Goal: Book appointment/travel/reservation

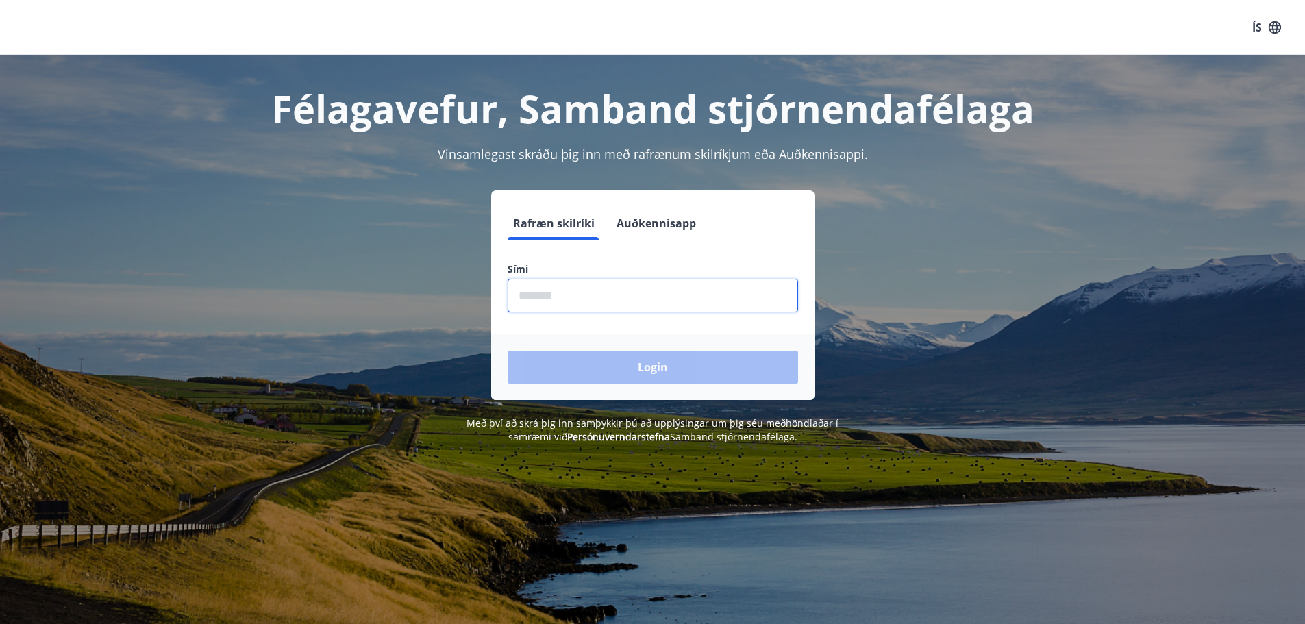
click at [613, 280] on input "phone" at bounding box center [653, 296] width 291 height 34
type input "********"
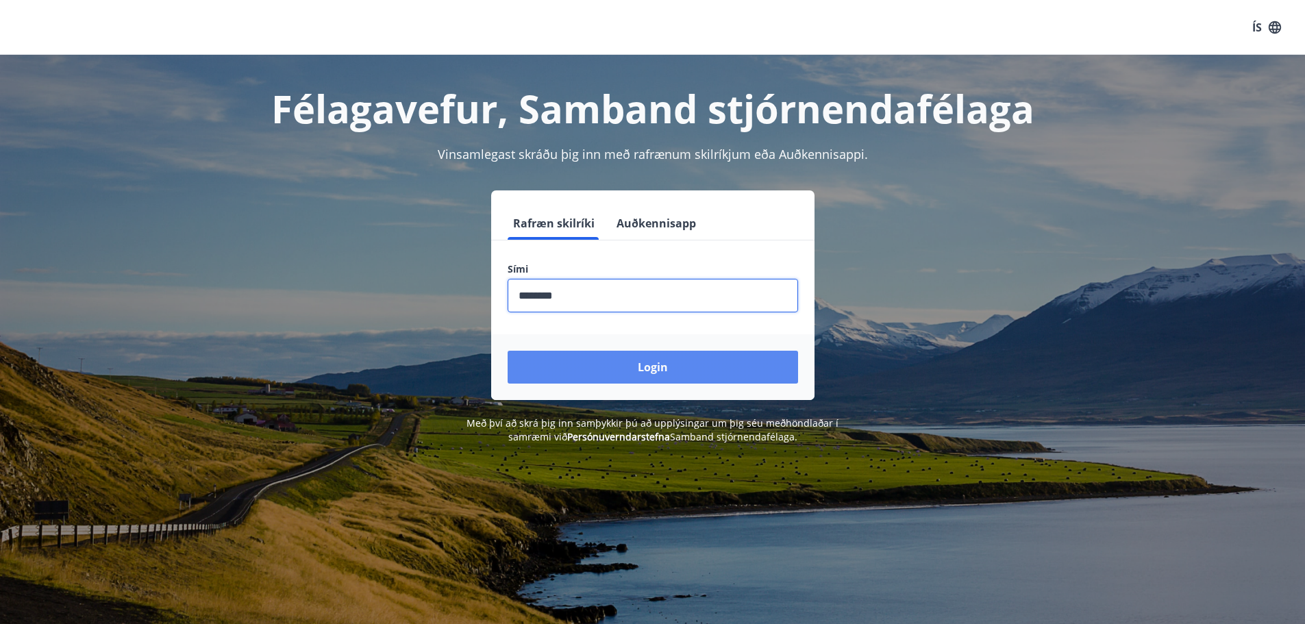
click at [617, 368] on button "Login" at bounding box center [653, 367] width 291 height 33
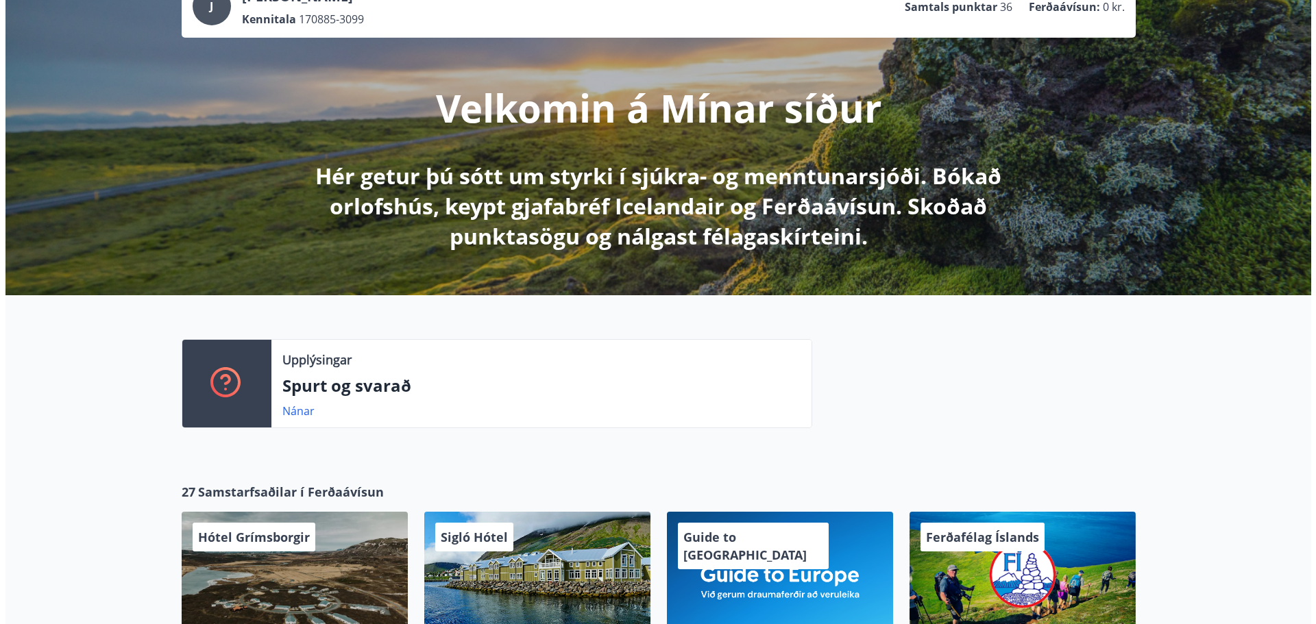
scroll to position [411, 0]
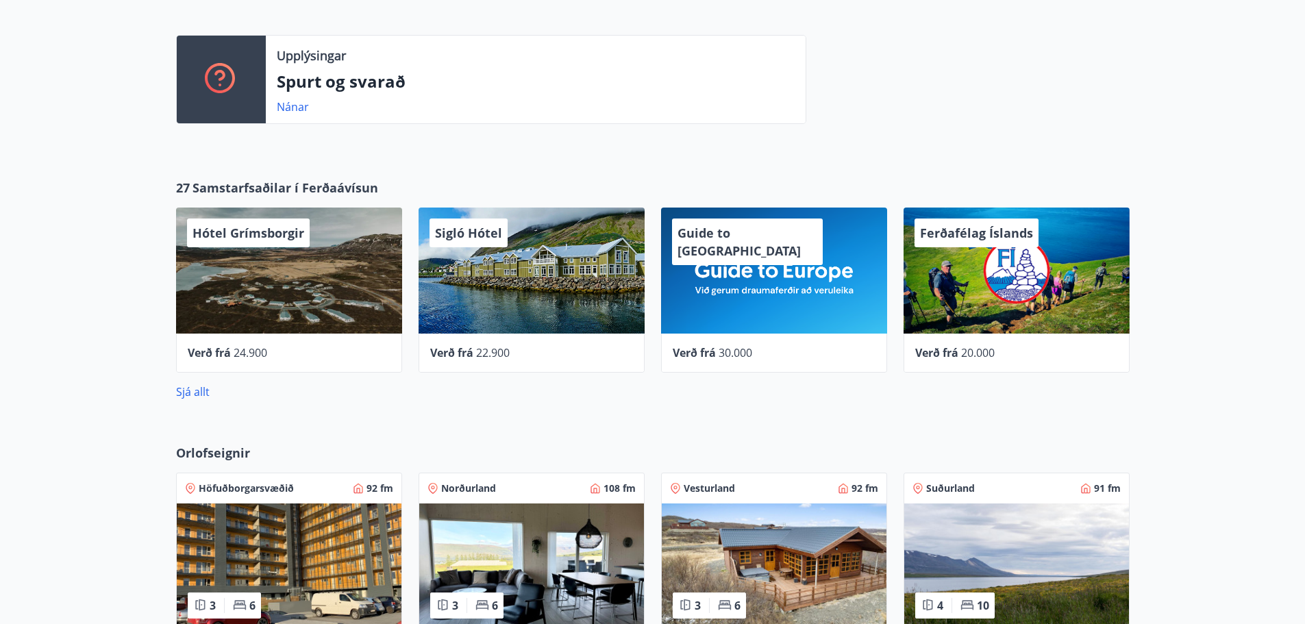
click at [543, 286] on div "Sigló Hótel" at bounding box center [532, 271] width 226 height 126
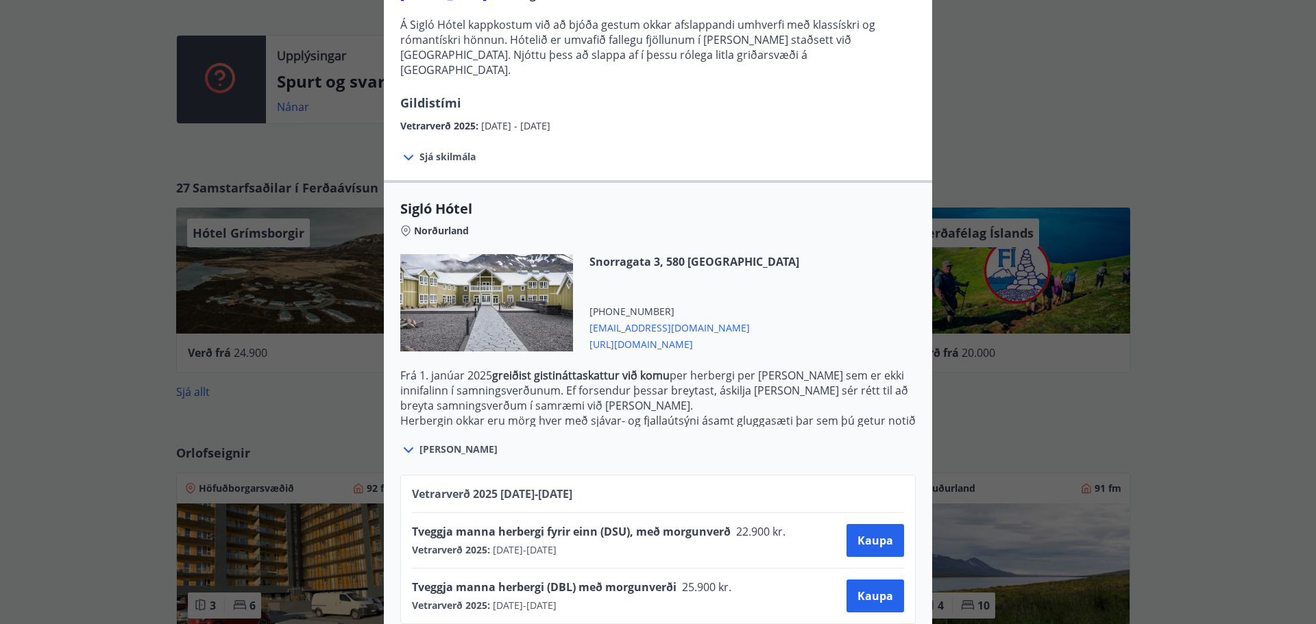
scroll to position [189, 0]
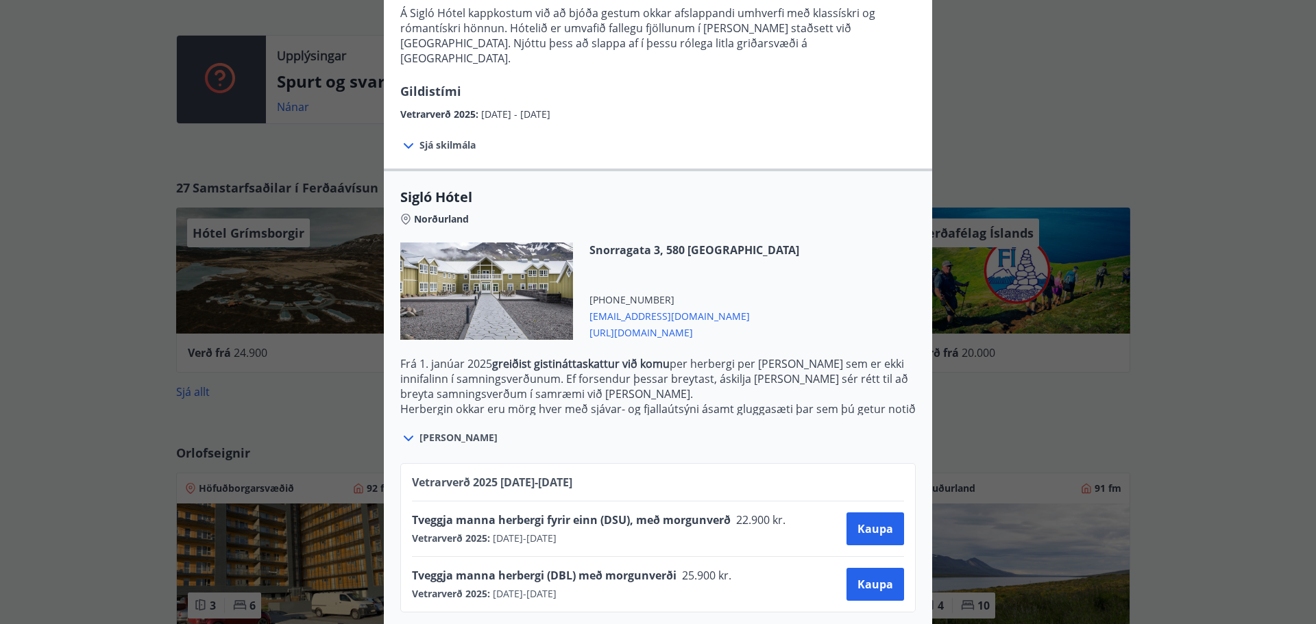
click at [438, 431] on span "Sjá meira" at bounding box center [458, 438] width 78 height 14
click at [410, 430] on icon at bounding box center [408, 438] width 16 height 16
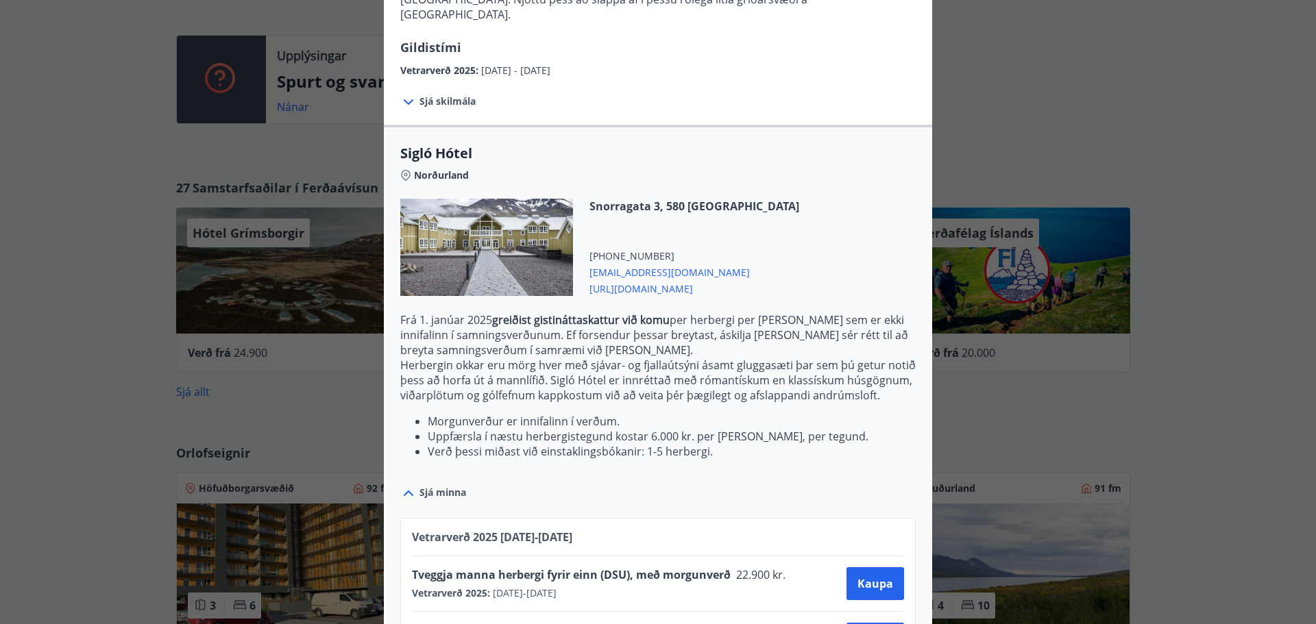
scroll to position [288, 0]
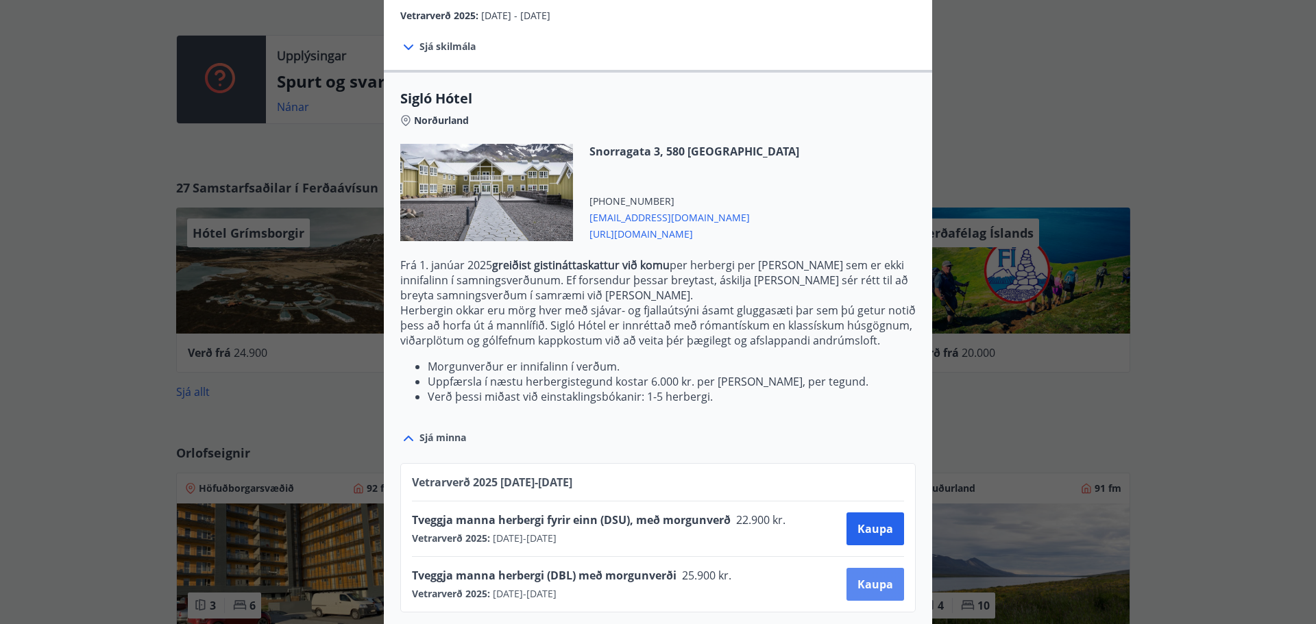
click at [857, 577] on span "Kaupa" at bounding box center [875, 584] width 36 height 15
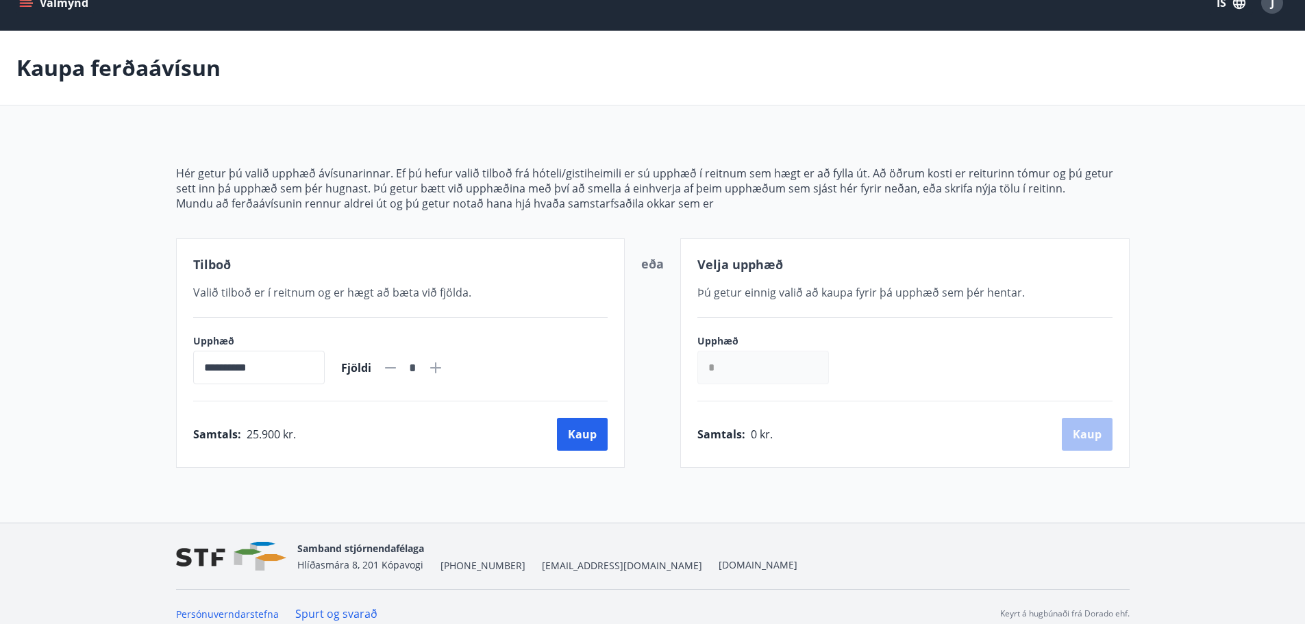
scroll to position [38, 0]
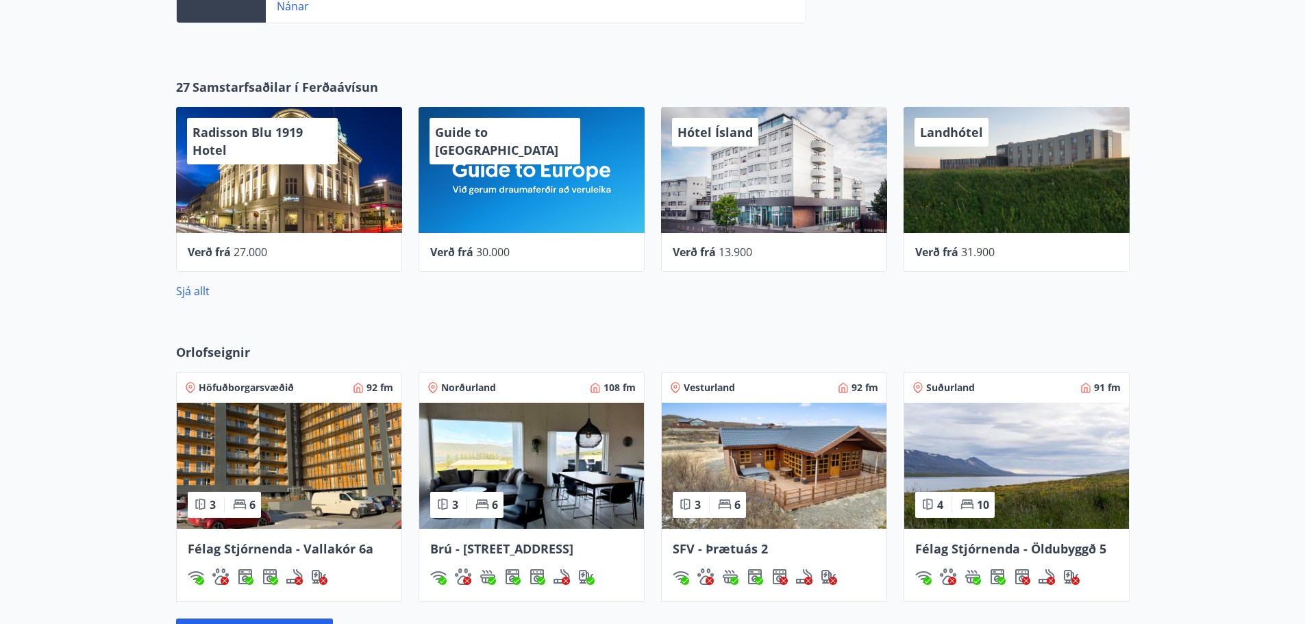
scroll to position [685, 0]
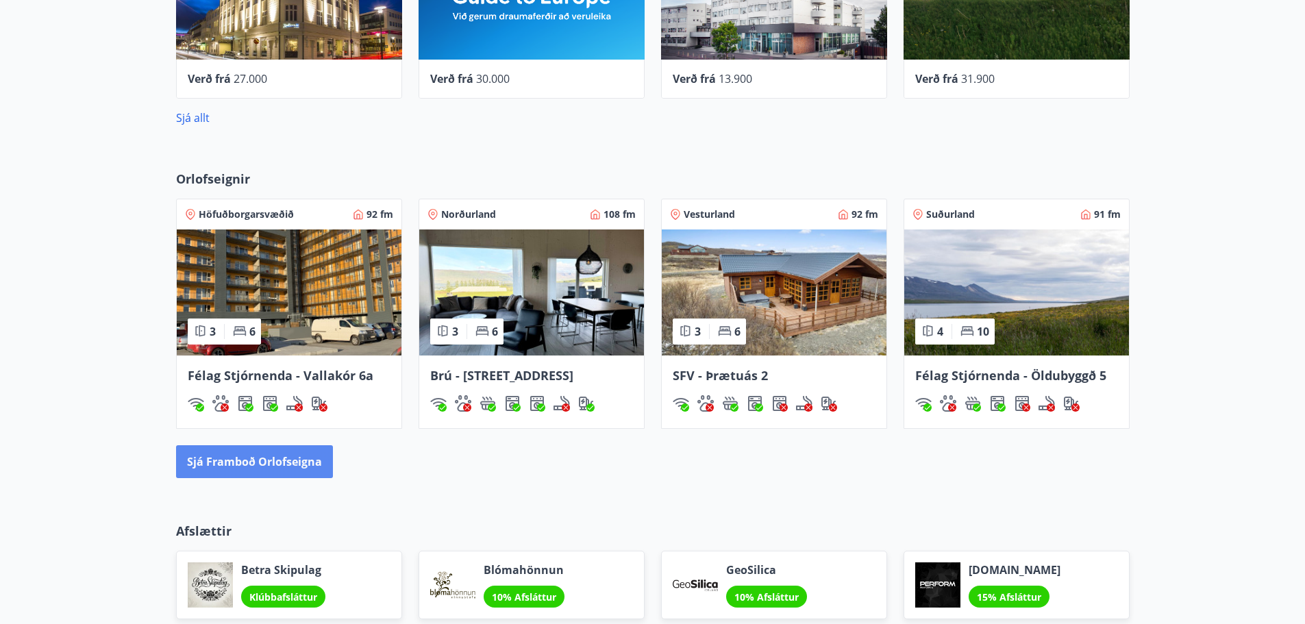
click at [228, 463] on button "Sjá framboð orlofseigna" at bounding box center [254, 461] width 157 height 33
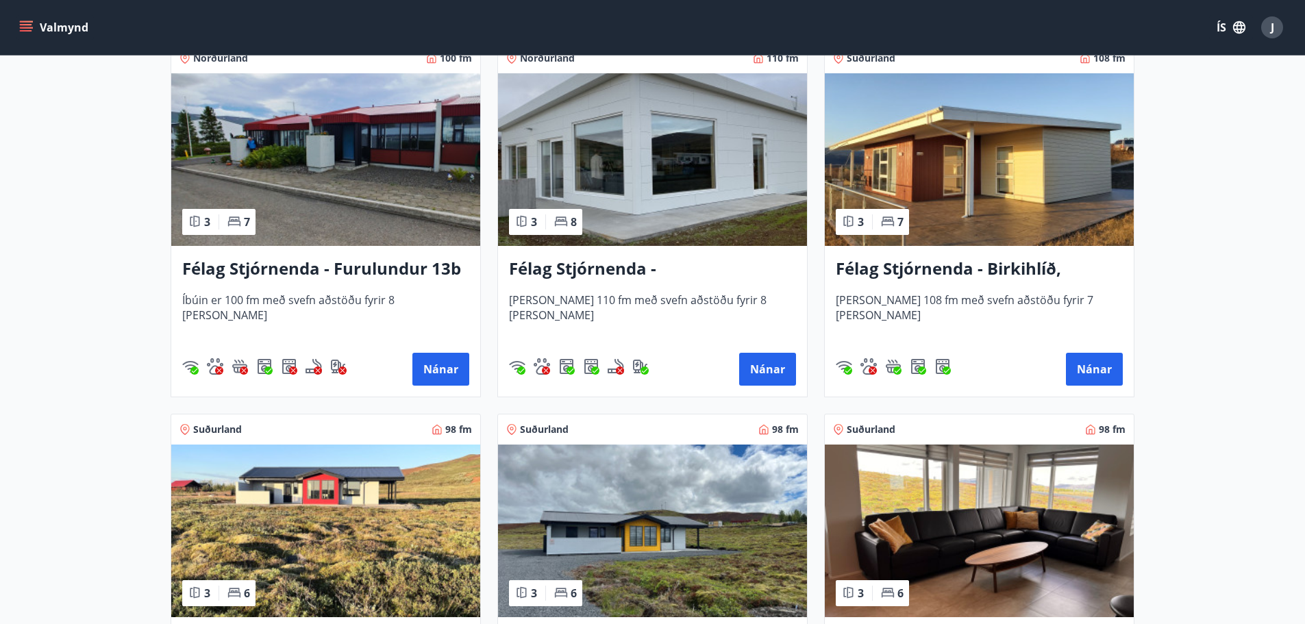
scroll to position [2741, 0]
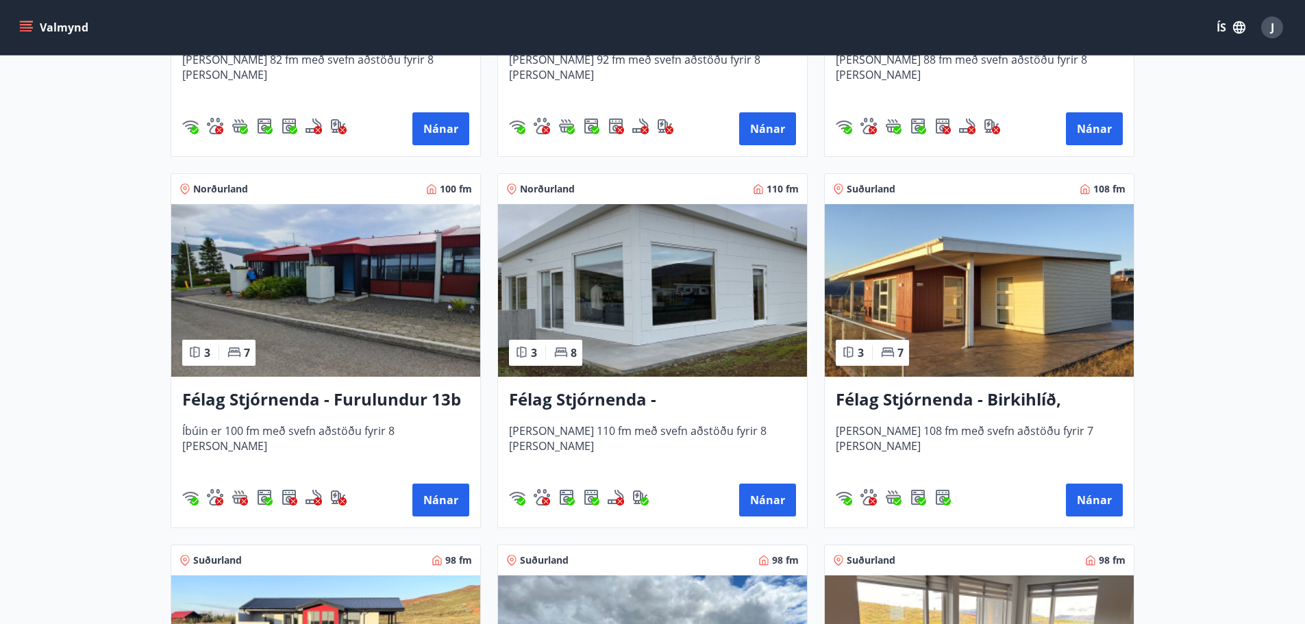
click at [947, 393] on h3 "Félag Stjórnenda - Birkihlíð, Brekkuheiði" at bounding box center [979, 400] width 287 height 25
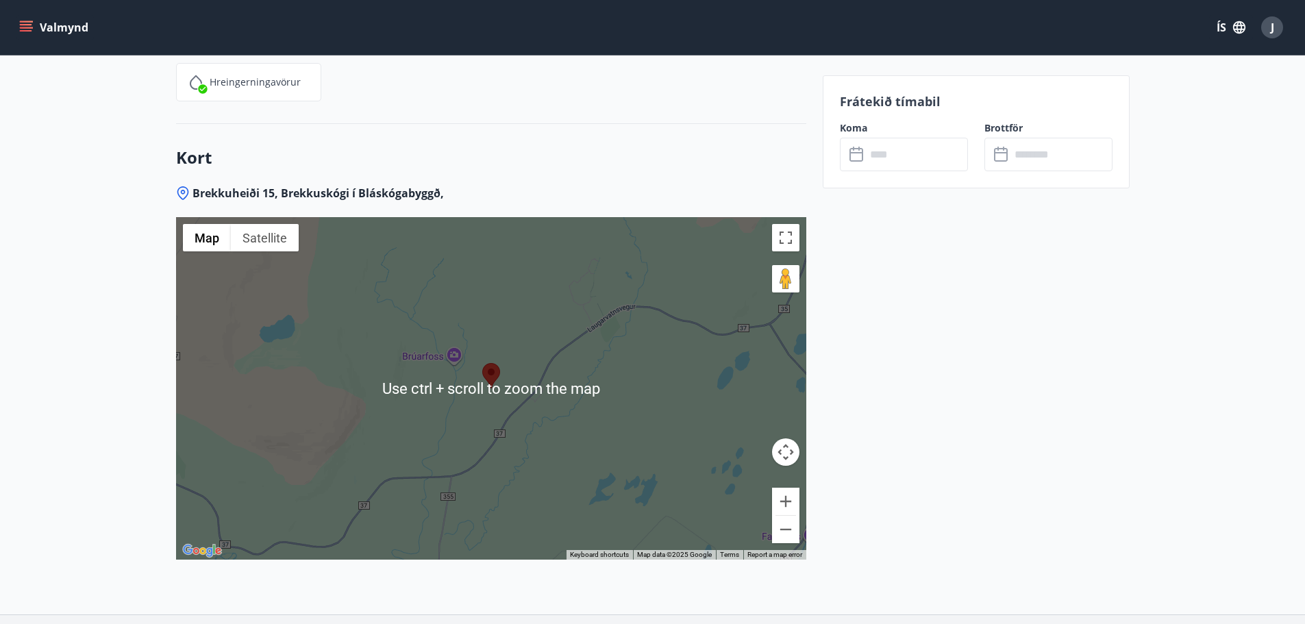
scroll to position [2124, 0]
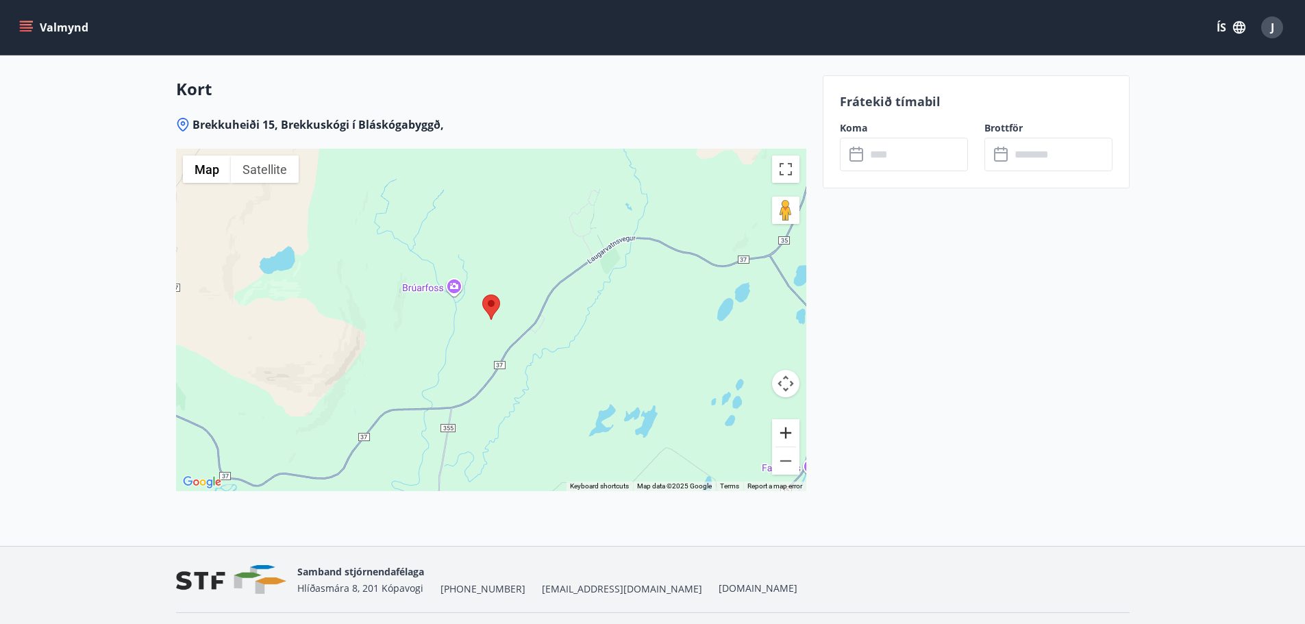
click at [791, 435] on button "Zoom in" at bounding box center [785, 432] width 27 height 27
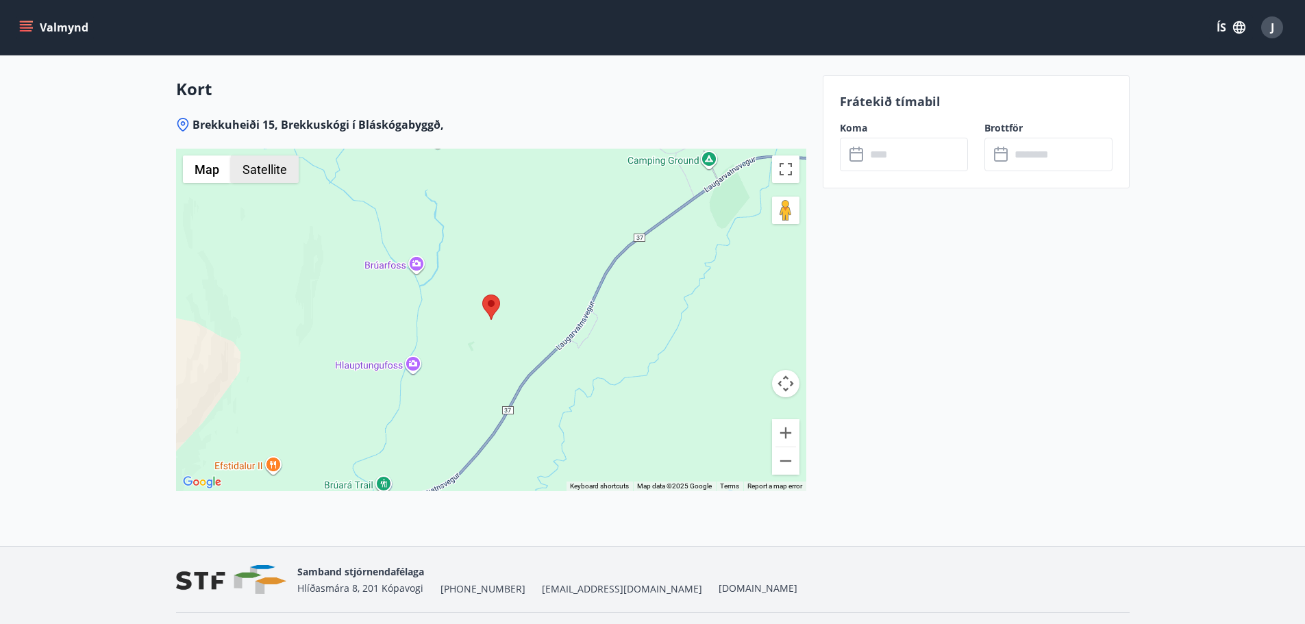
click at [275, 163] on button "Satellite" at bounding box center [265, 169] width 68 height 27
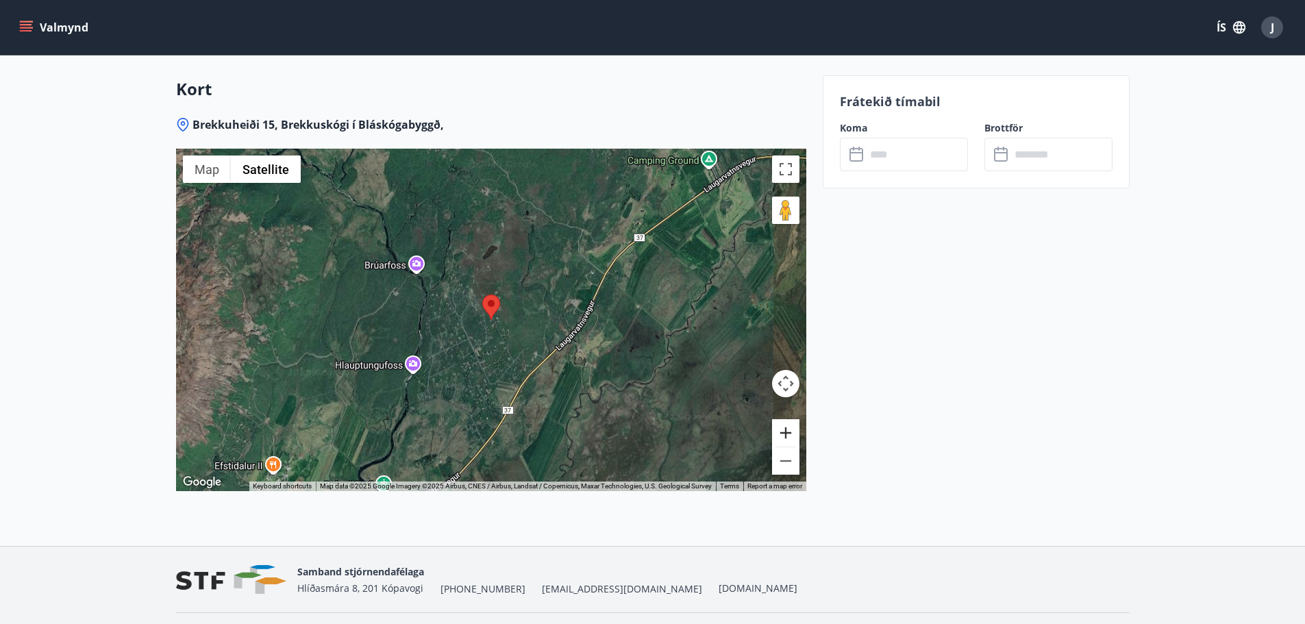
click at [791, 430] on button "Zoom in" at bounding box center [785, 432] width 27 height 27
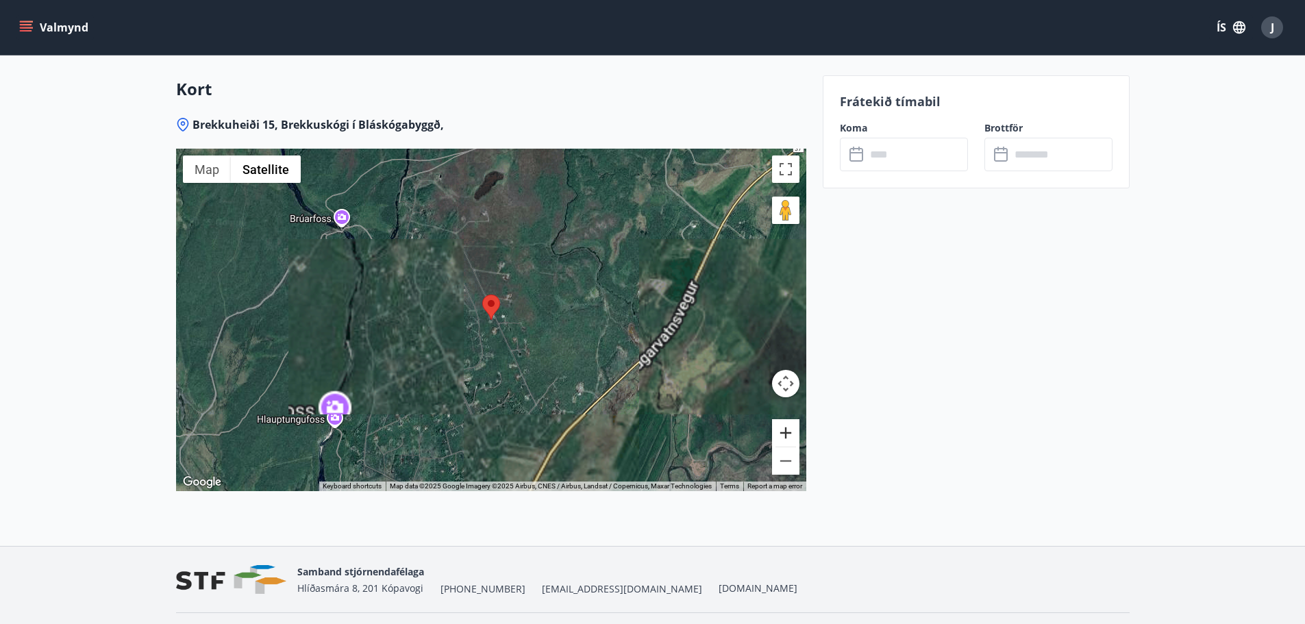
click at [791, 430] on button "Zoom in" at bounding box center [785, 432] width 27 height 27
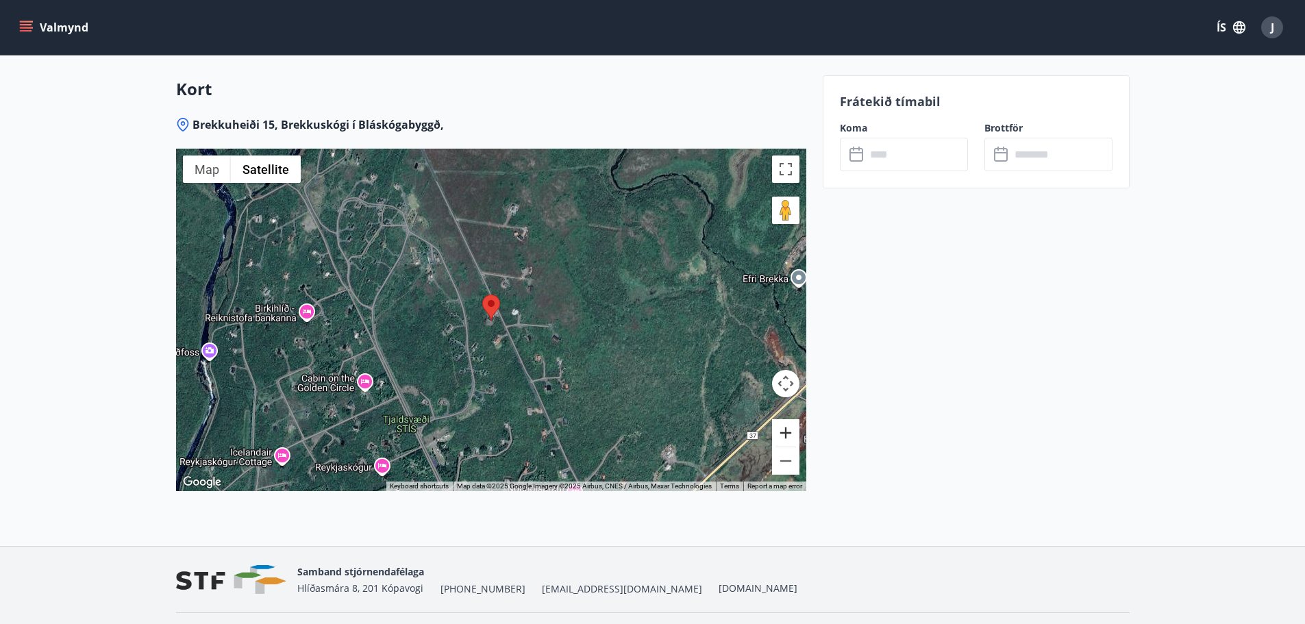
click at [791, 430] on button "Zoom in" at bounding box center [785, 432] width 27 height 27
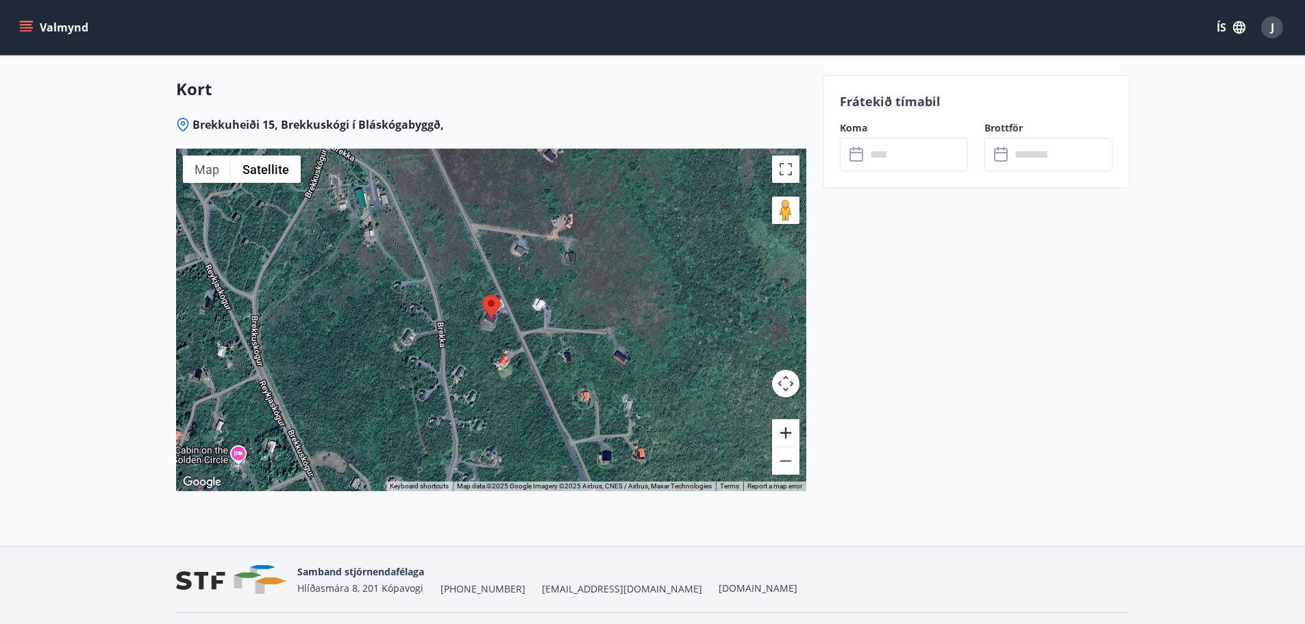
click at [791, 430] on button "Zoom in" at bounding box center [785, 432] width 27 height 27
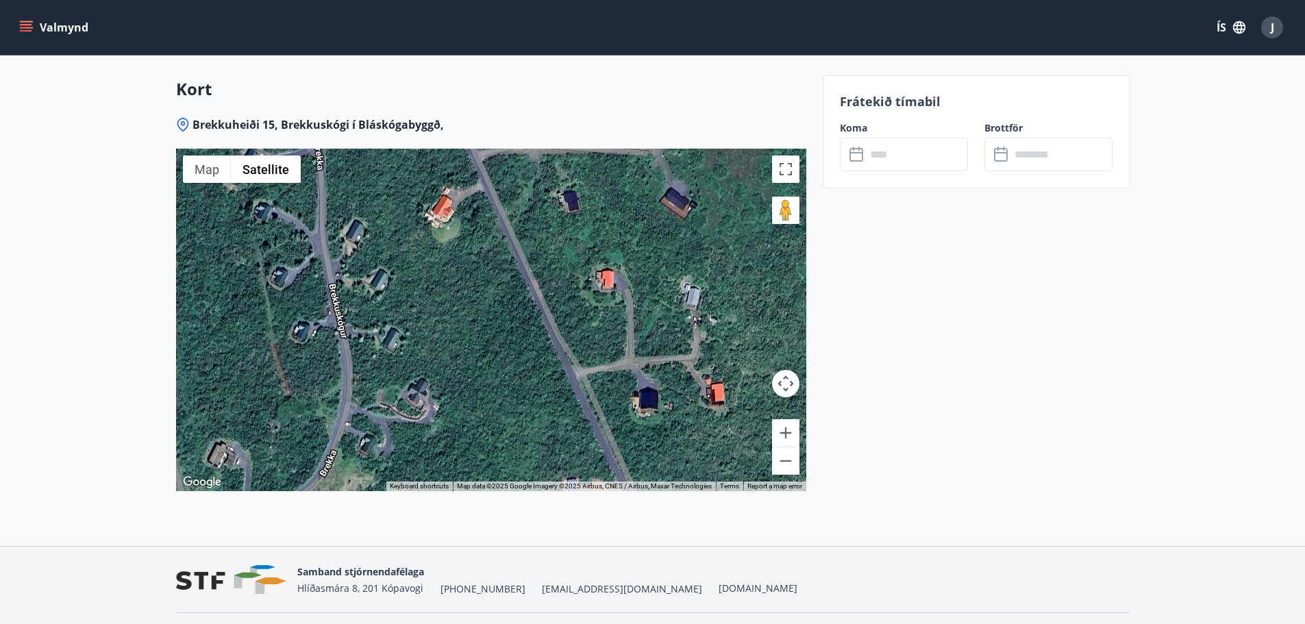
drag, startPoint x: 588, startPoint y: 402, endPoint x: 501, endPoint y: 193, distance: 225.8
click at [502, 195] on div at bounding box center [491, 320] width 630 height 343
click at [502, 194] on div at bounding box center [491, 320] width 630 height 343
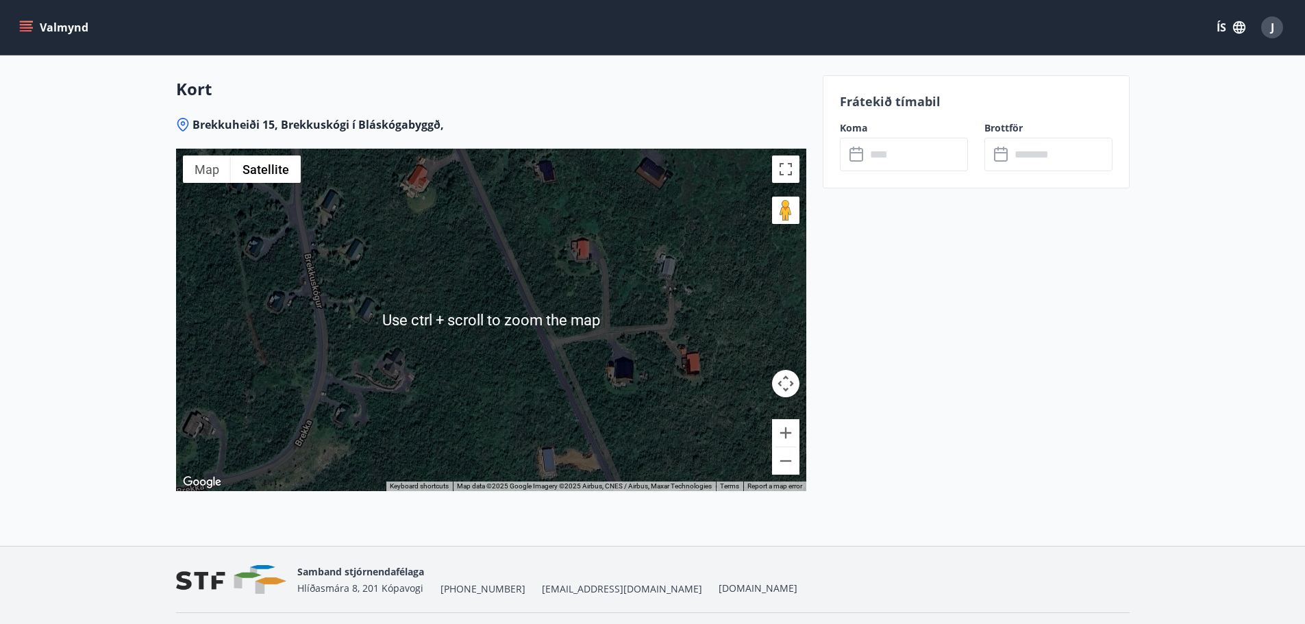
scroll to position [2161, 0]
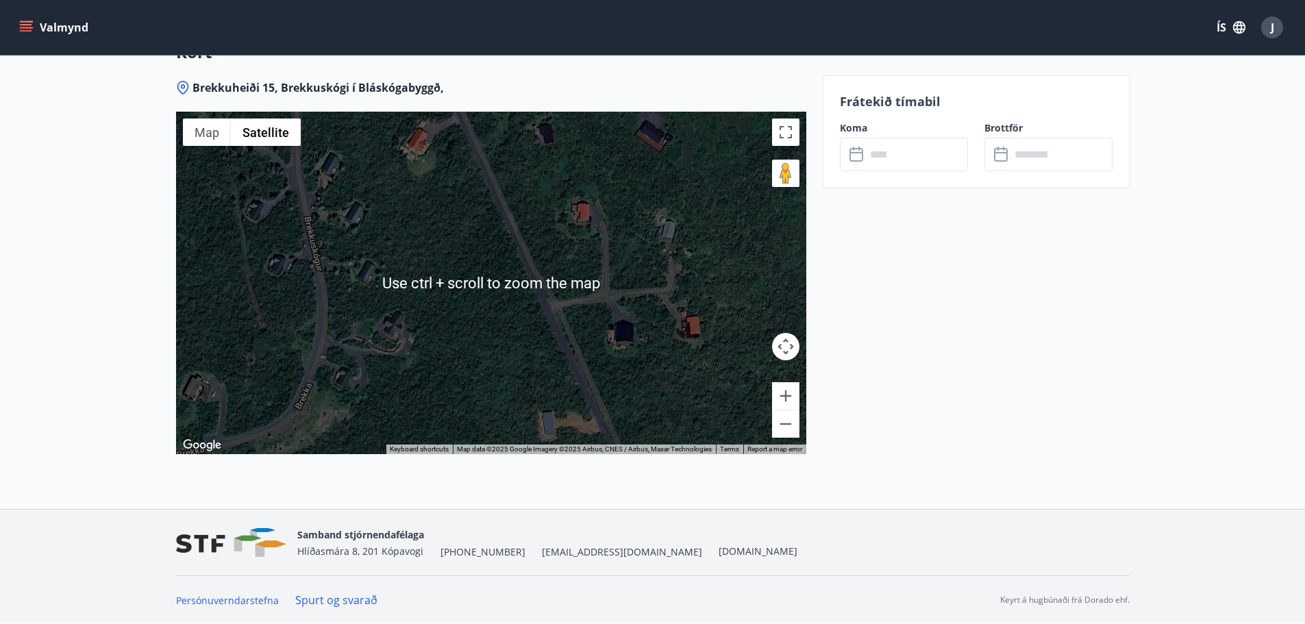
click at [792, 428] on button "Zoom out" at bounding box center [785, 423] width 27 height 27
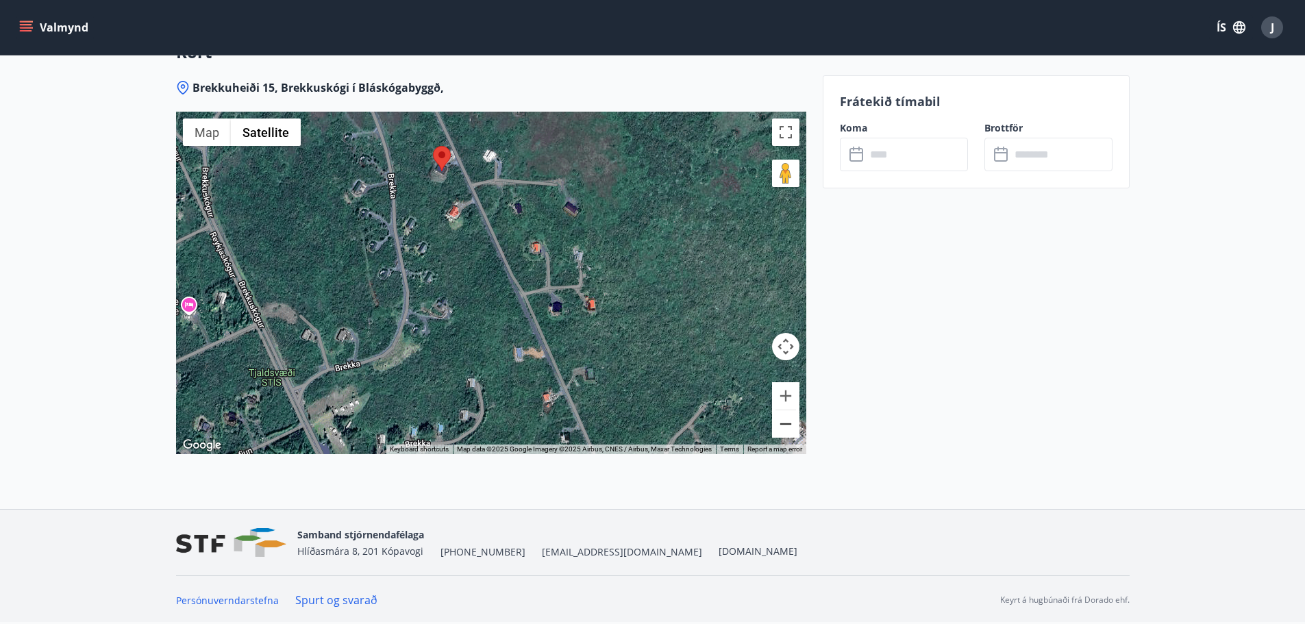
click at [792, 428] on button "Zoom out" at bounding box center [785, 423] width 27 height 27
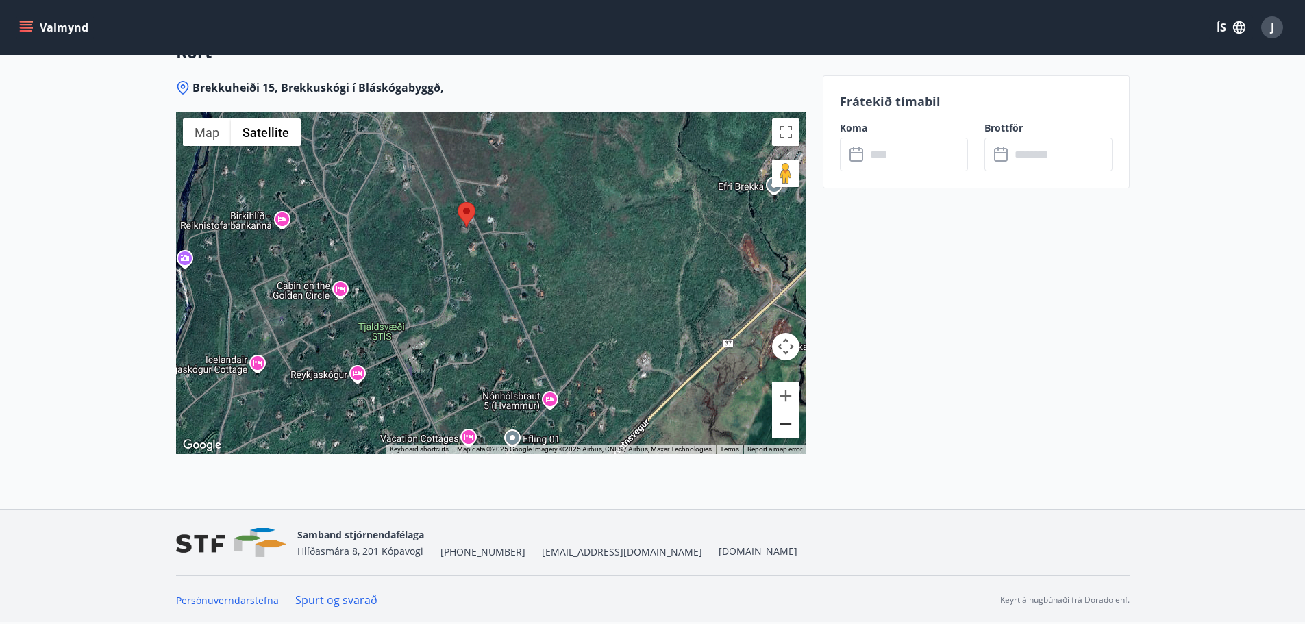
click at [792, 428] on button "Zoom out" at bounding box center [785, 423] width 27 height 27
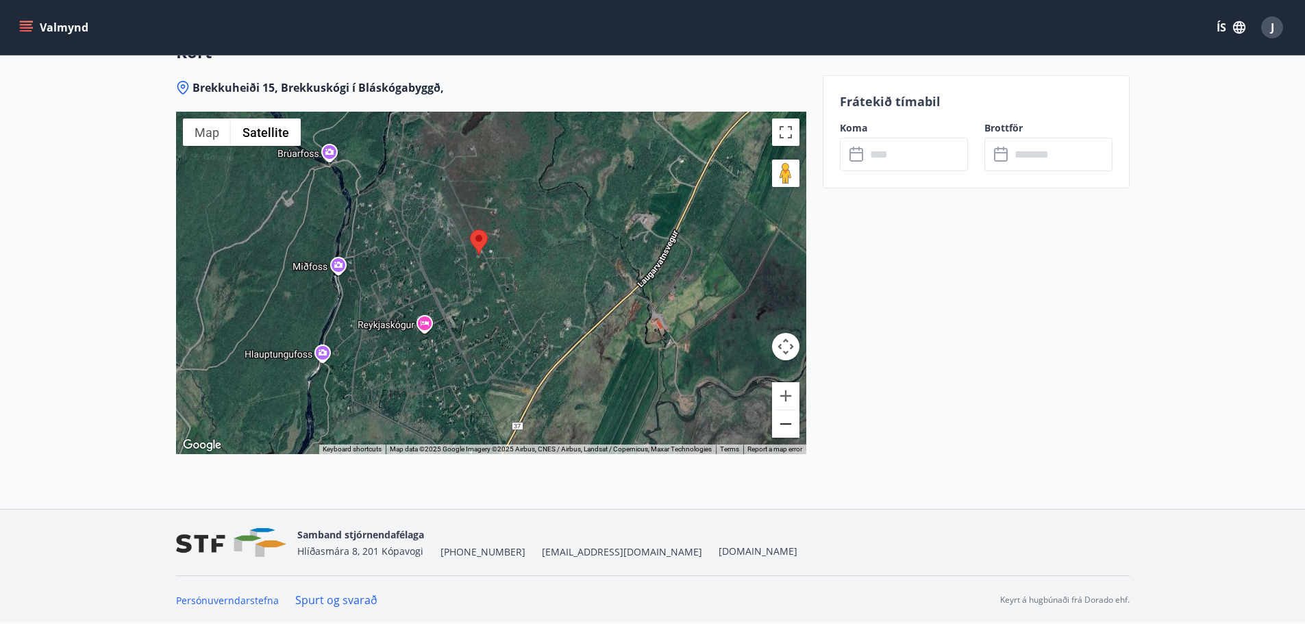
click at [792, 428] on button "Zoom out" at bounding box center [785, 423] width 27 height 27
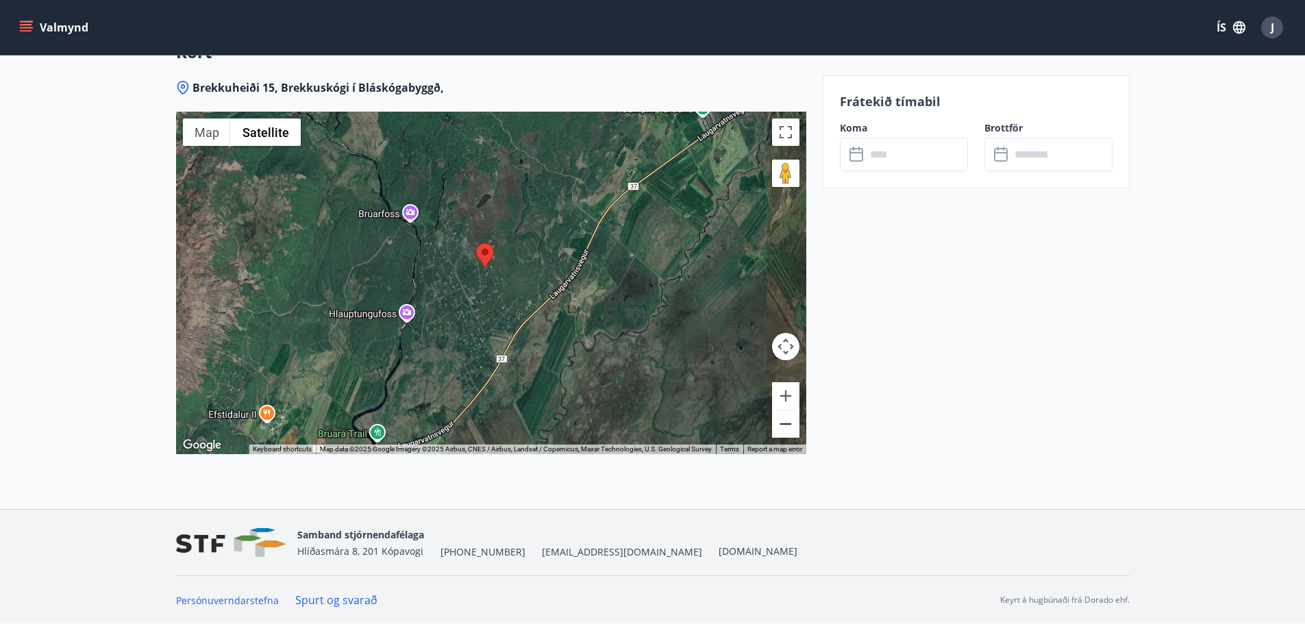
click at [792, 428] on button "Zoom out" at bounding box center [785, 423] width 27 height 27
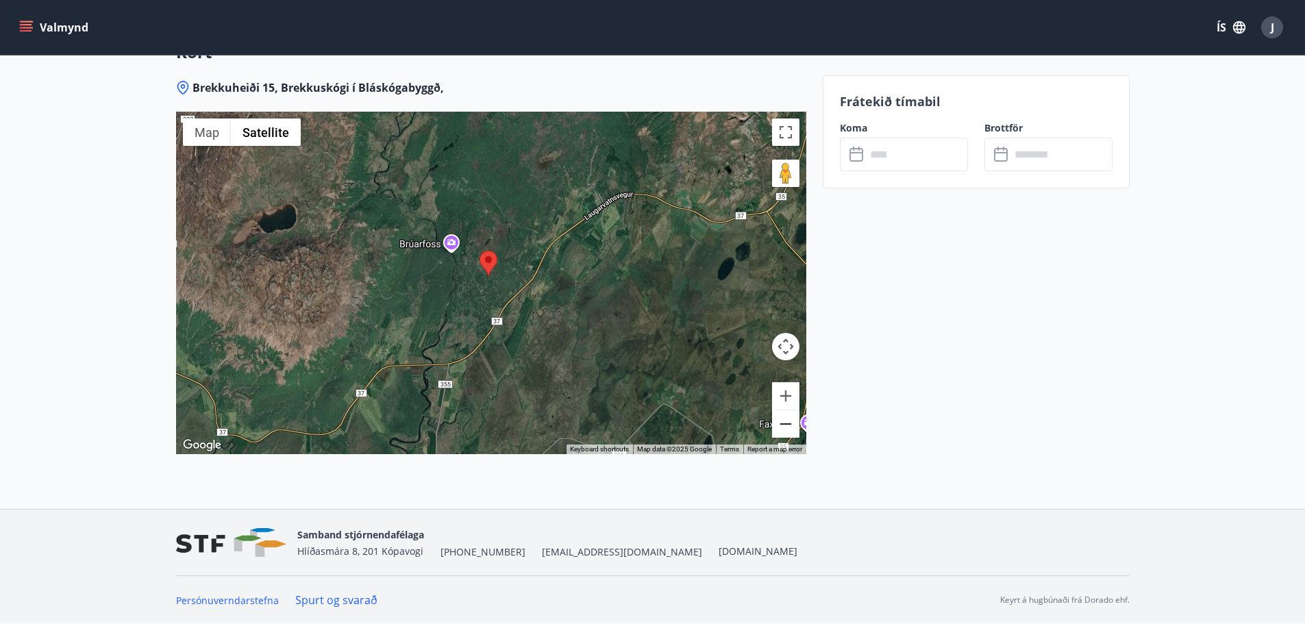
click at [792, 428] on button "Zoom out" at bounding box center [785, 423] width 27 height 27
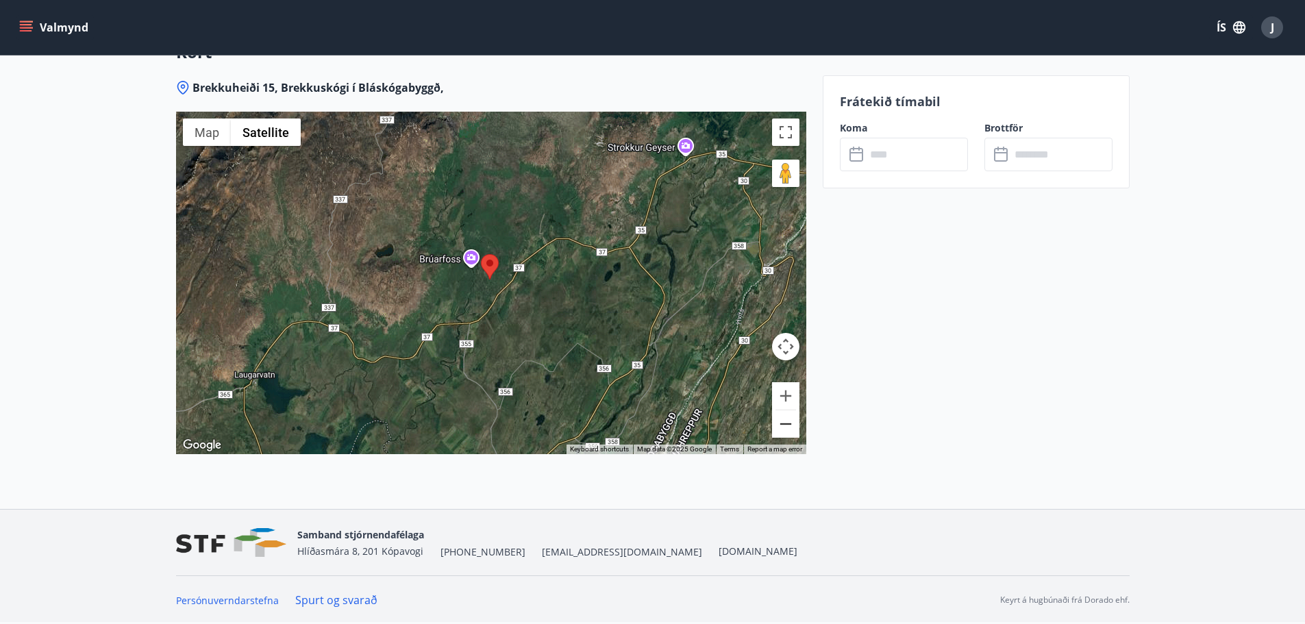
click at [792, 428] on button "Zoom out" at bounding box center [785, 423] width 27 height 27
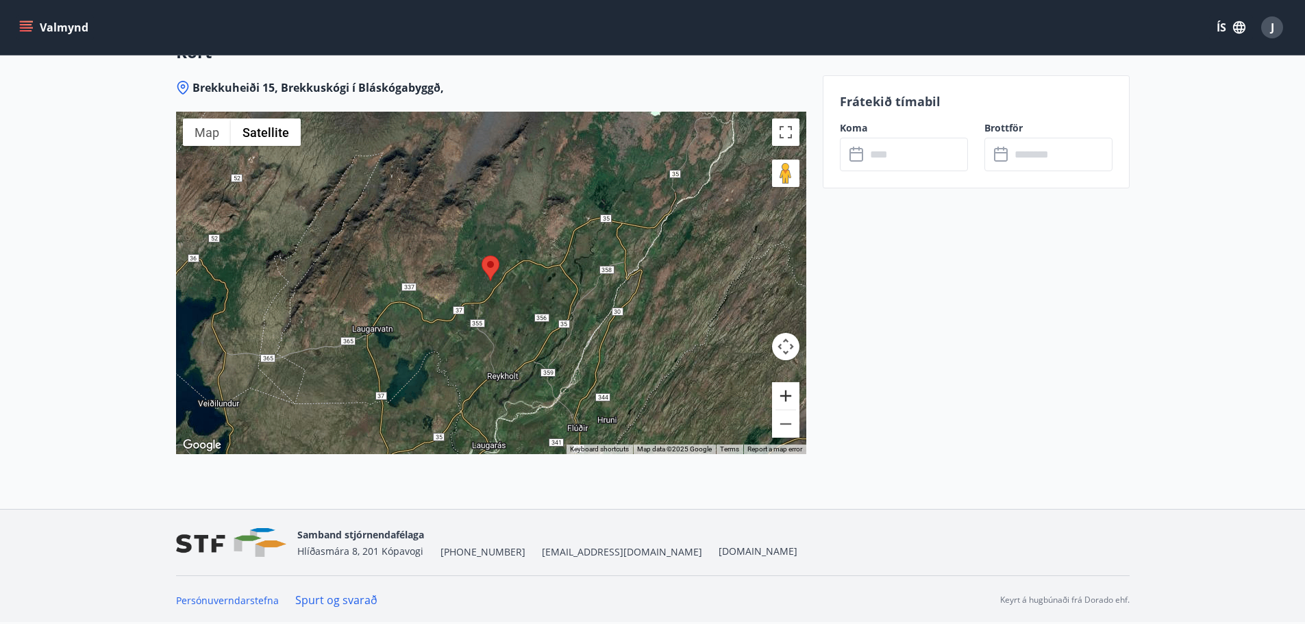
click at [782, 402] on button "Zoom in" at bounding box center [785, 395] width 27 height 27
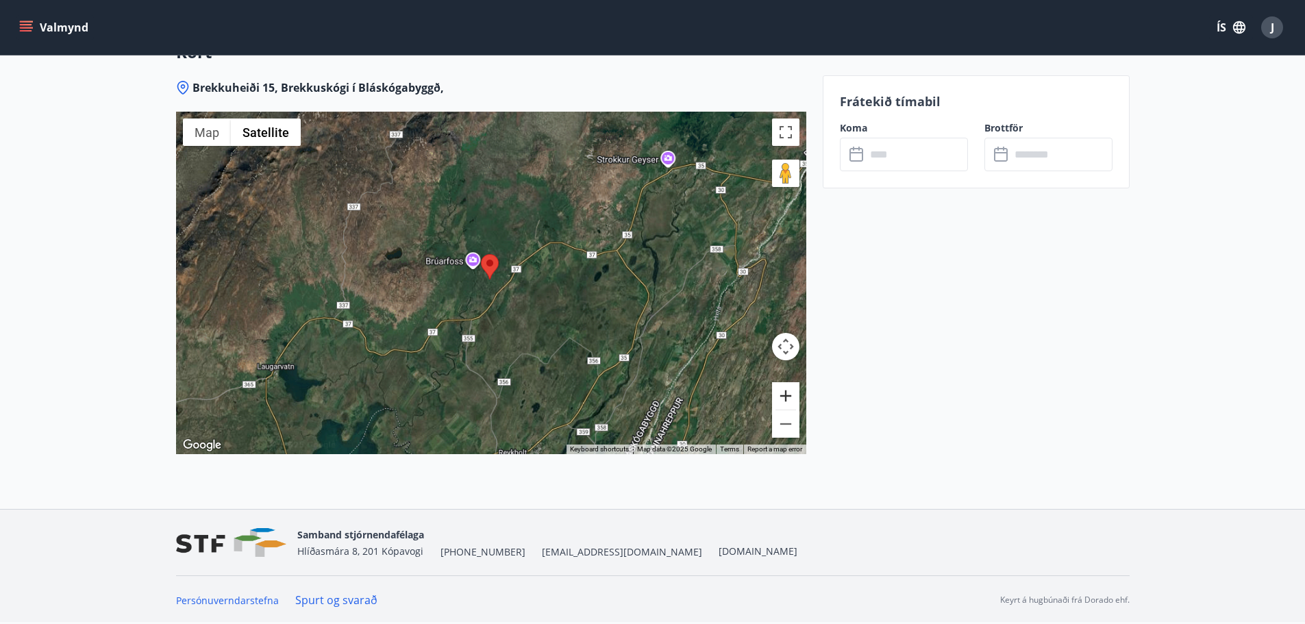
click at [782, 402] on button "Zoom in" at bounding box center [785, 395] width 27 height 27
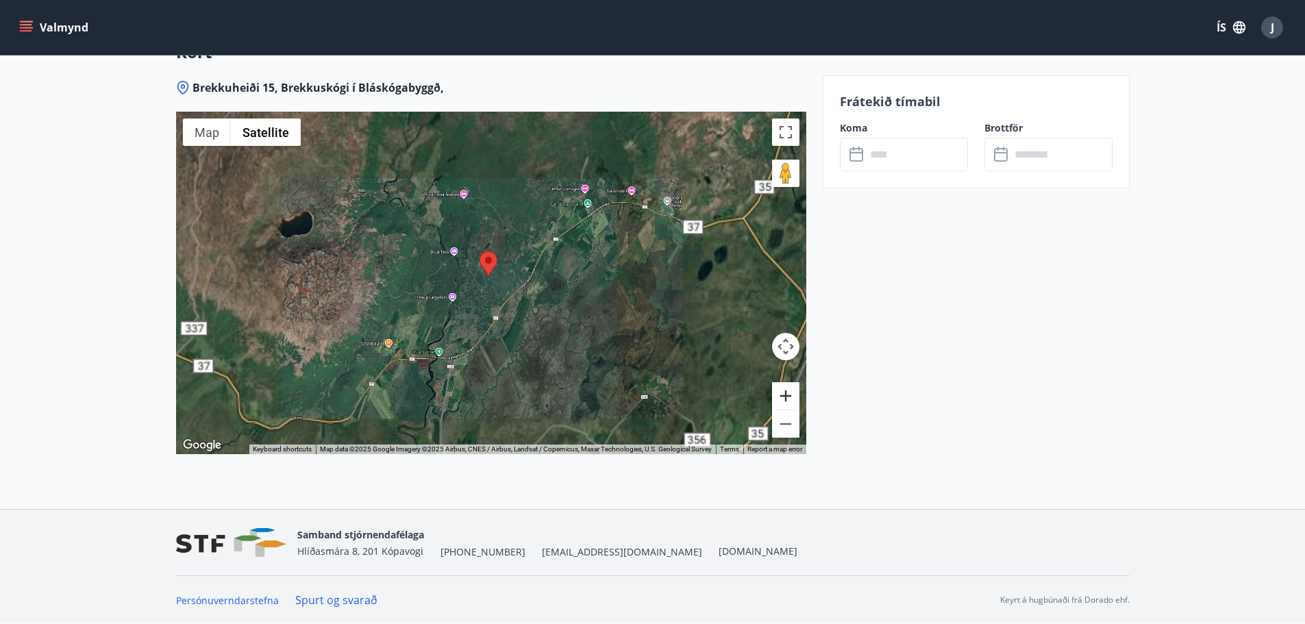
click at [782, 402] on button "Zoom in" at bounding box center [785, 395] width 27 height 27
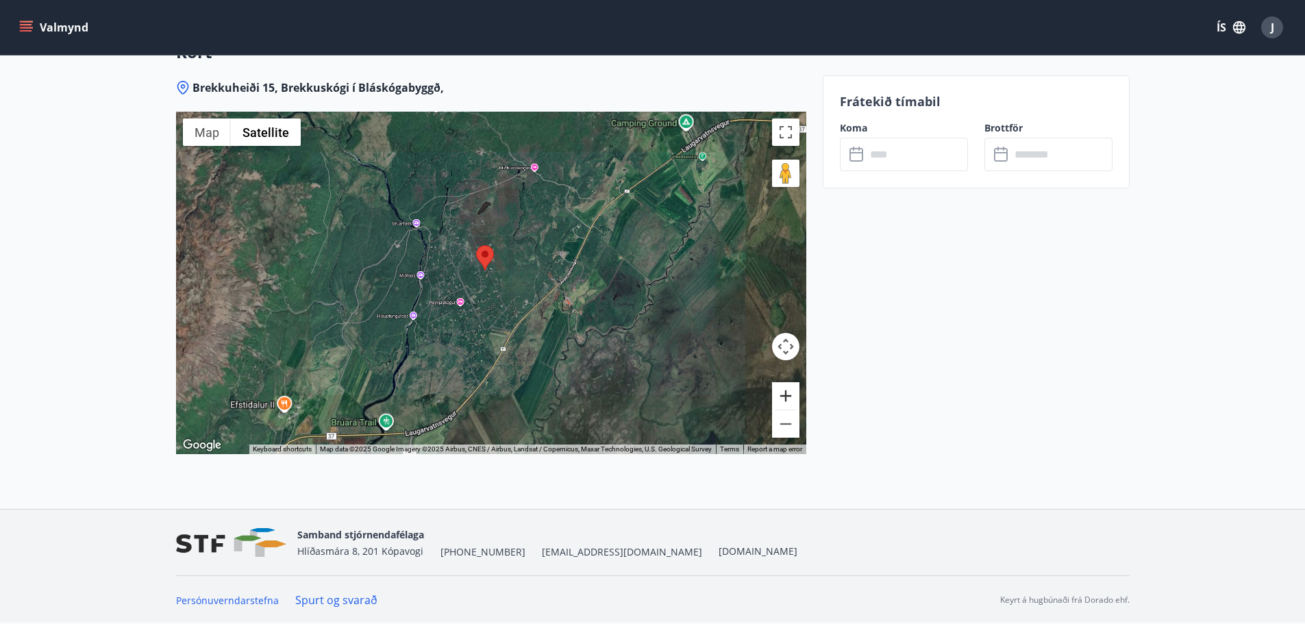
click at [782, 402] on button "Zoom in" at bounding box center [785, 395] width 27 height 27
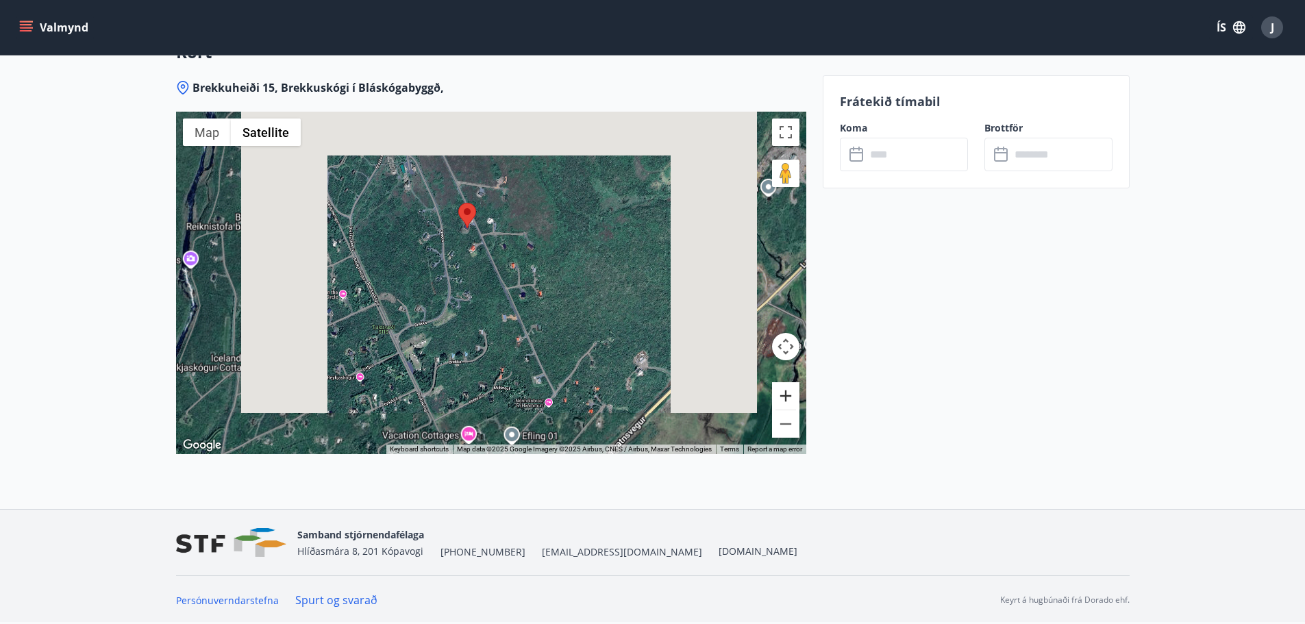
click at [782, 402] on button "Zoom in" at bounding box center [785, 395] width 27 height 27
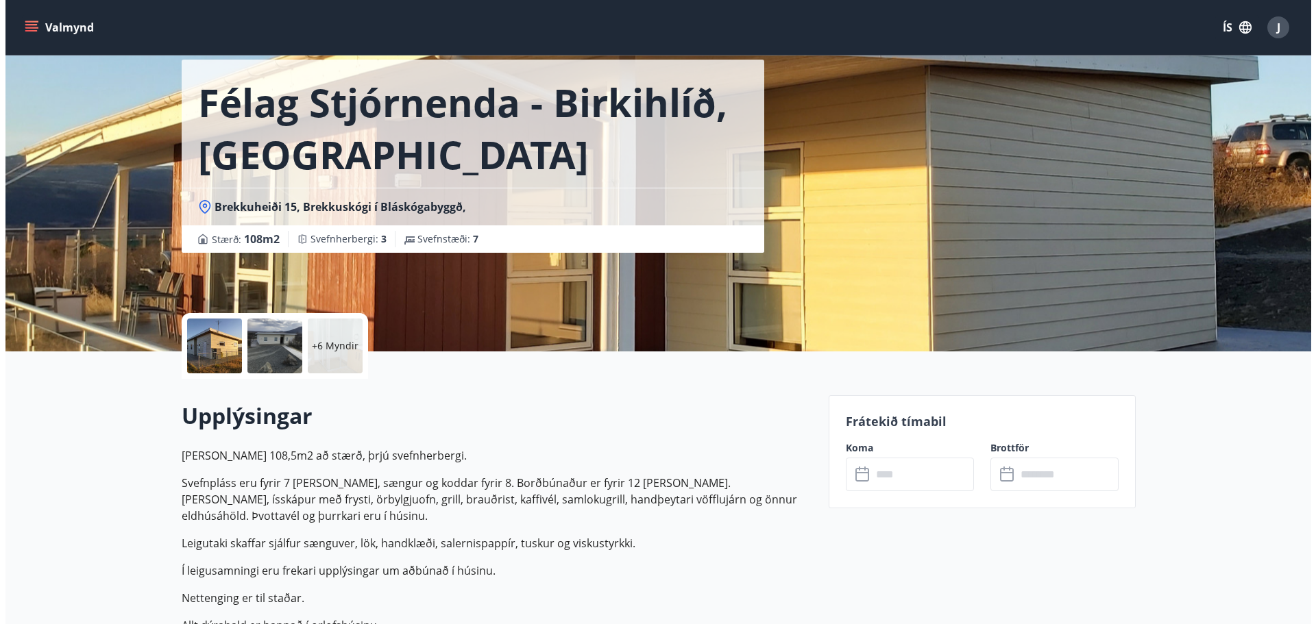
scroll to position [0, 0]
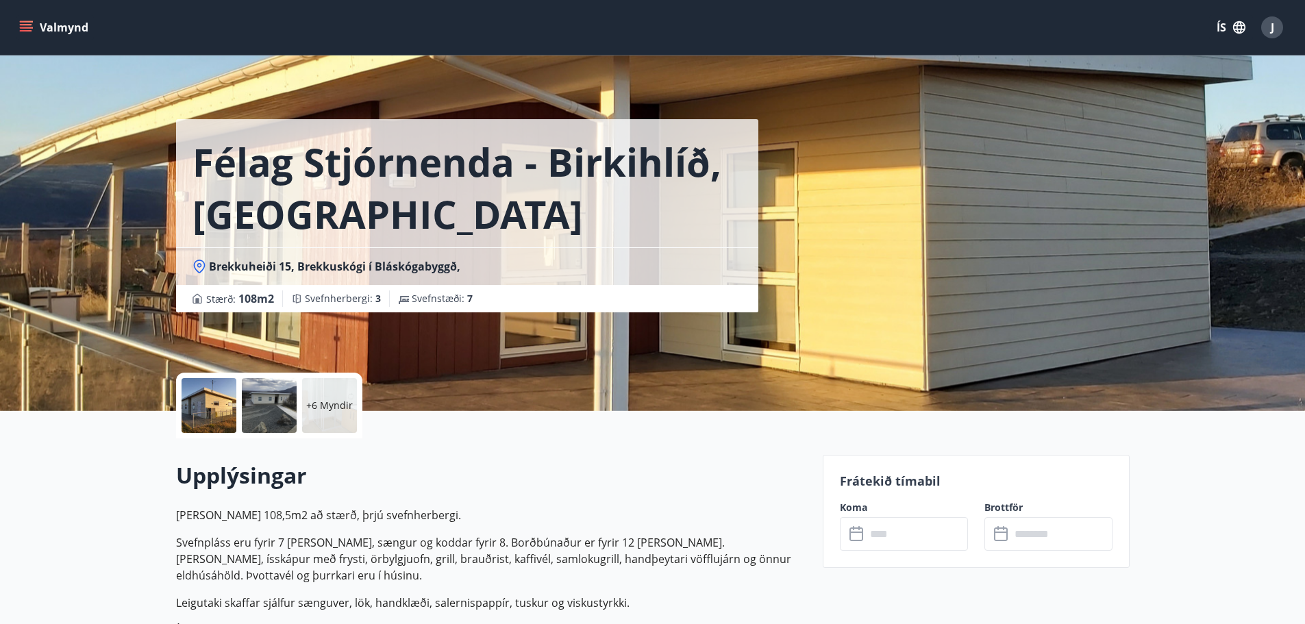
click at [263, 407] on div at bounding box center [269, 405] width 55 height 55
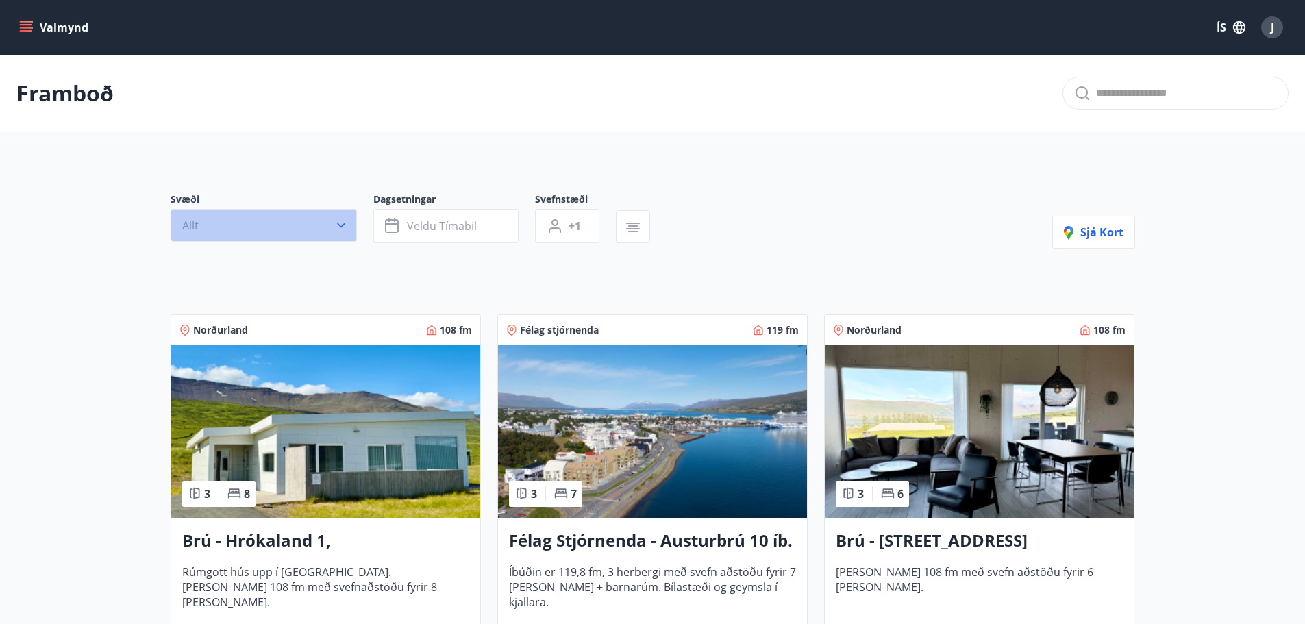
click at [345, 228] on icon "button" at bounding box center [341, 226] width 14 height 14
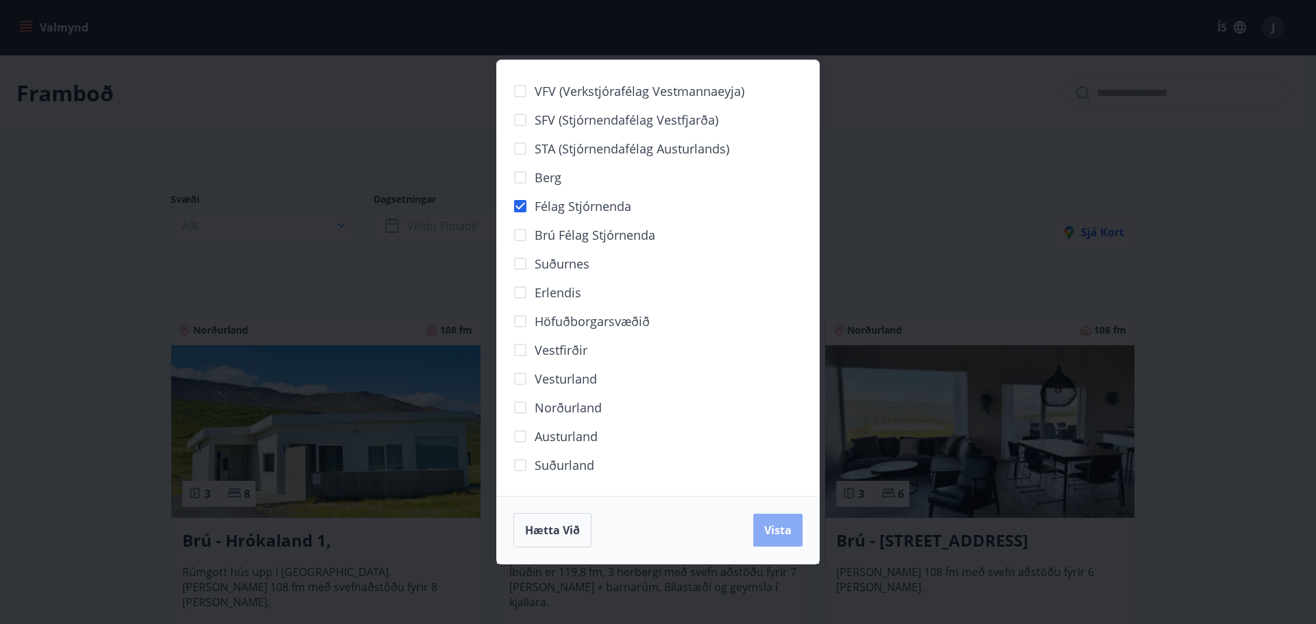
click at [794, 534] on button "Vista" at bounding box center [777, 530] width 49 height 33
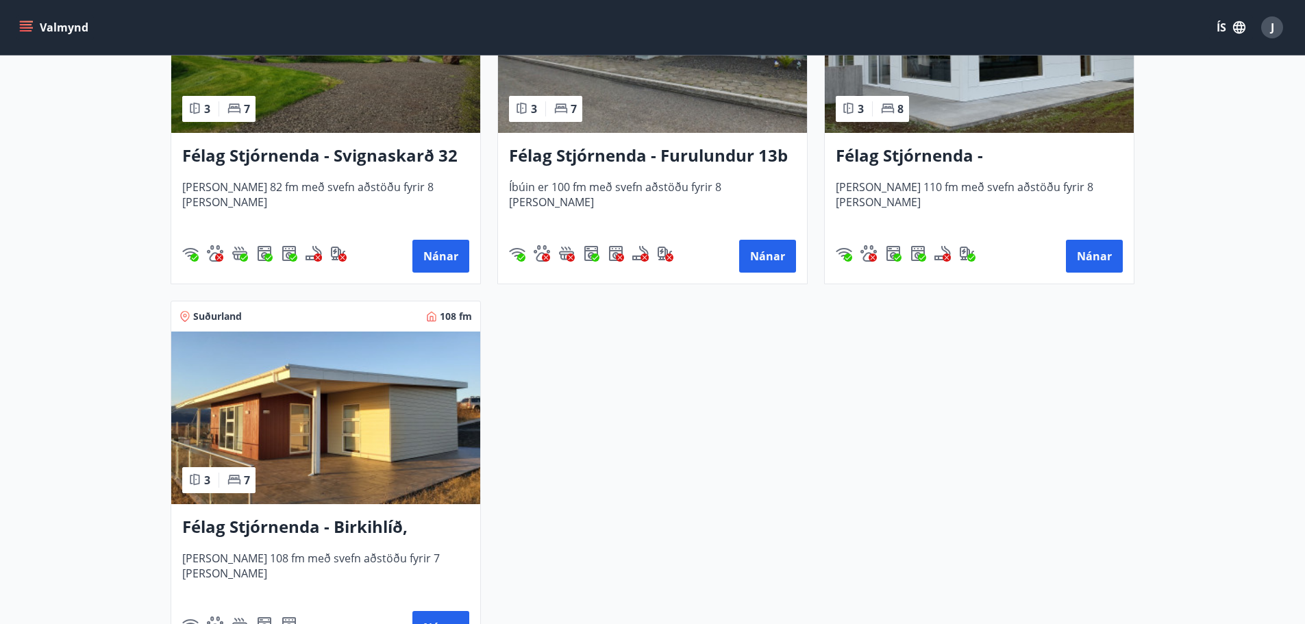
scroll to position [1302, 0]
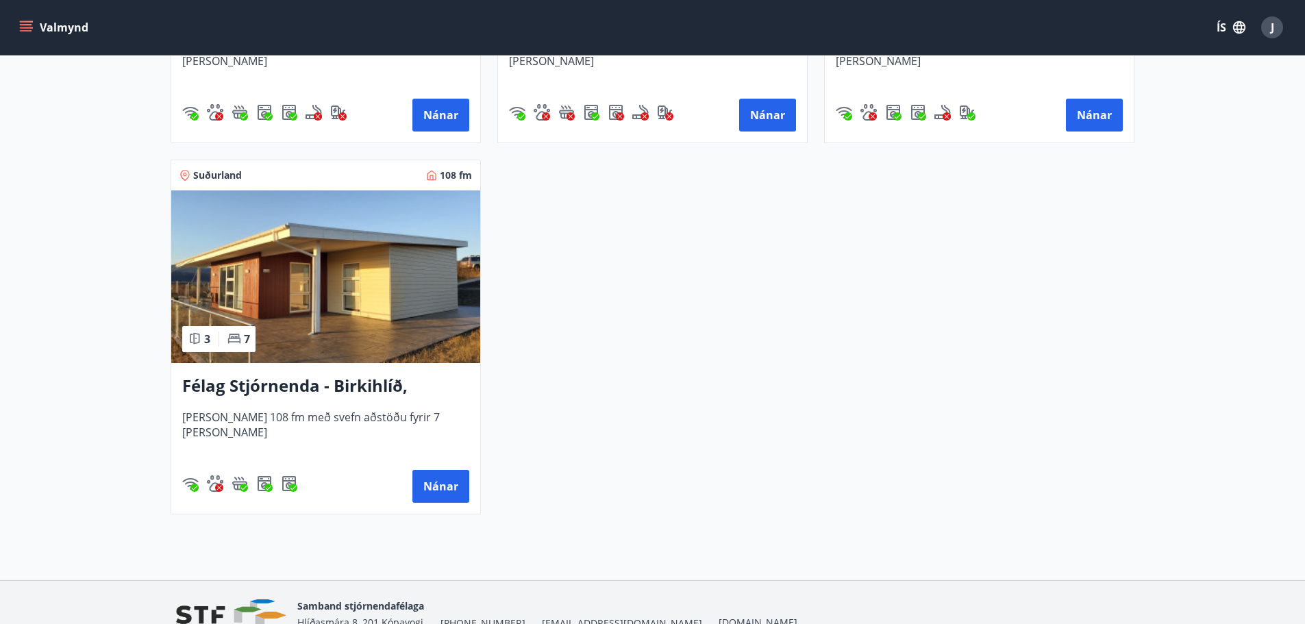
click at [400, 389] on h3 "Félag Stjórnenda - Birkihlíð, Brekkuheiði" at bounding box center [325, 386] width 287 height 25
